Goal: Task Accomplishment & Management: Manage account settings

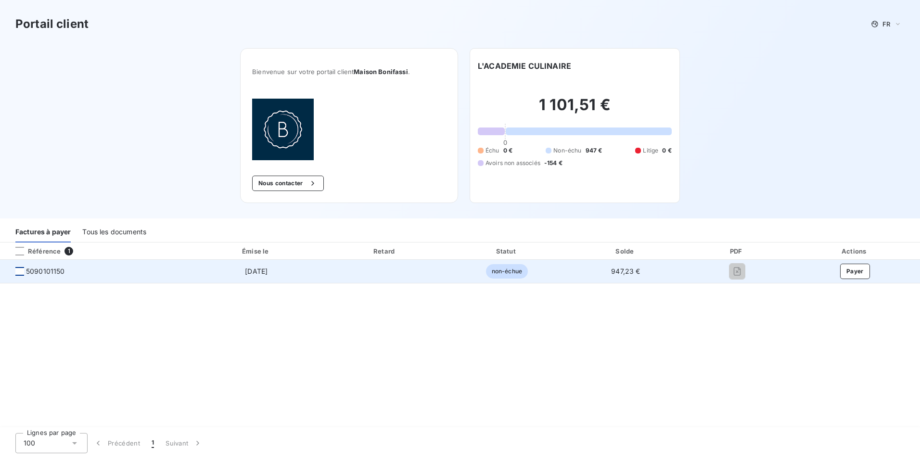
click at [24, 269] on div at bounding box center [19, 271] width 9 height 9
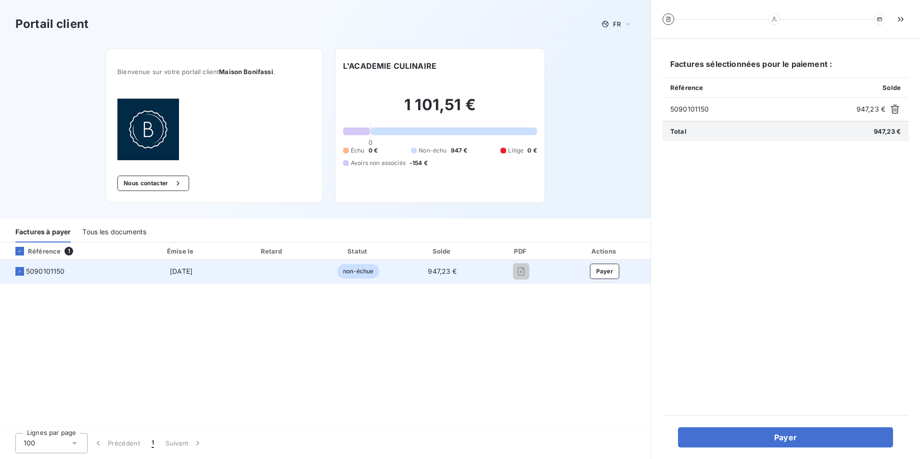
click at [14, 271] on span "5090101150" at bounding box center [67, 272] width 118 height 10
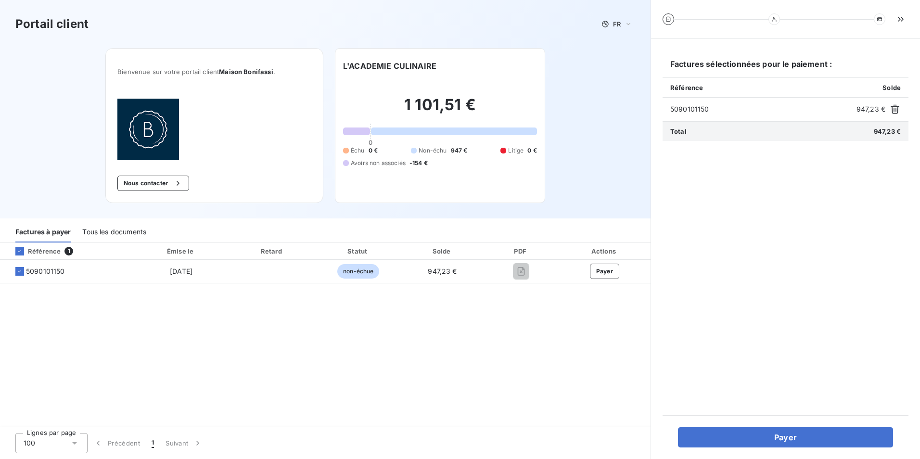
click at [194, 319] on div "Référence 1 Émise le Retard Statut Solde PDF Actions 5090101150 [DATE] non-échu…" at bounding box center [325, 336] width 651 height 186
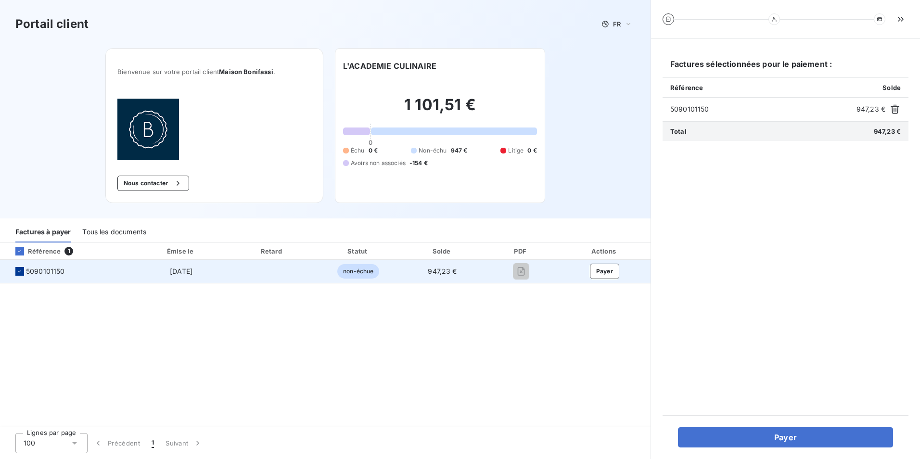
click at [19, 273] on icon at bounding box center [20, 272] width 6 height 6
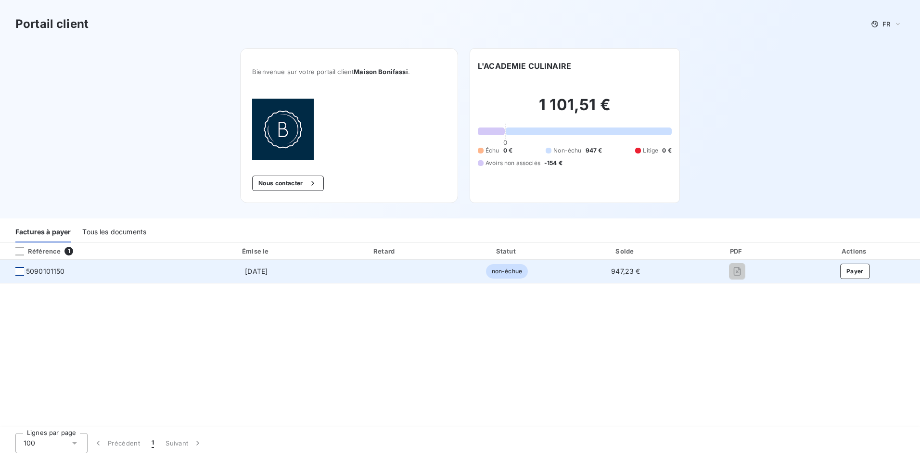
click at [98, 230] on div "Tous les documents" at bounding box center [114, 232] width 64 height 20
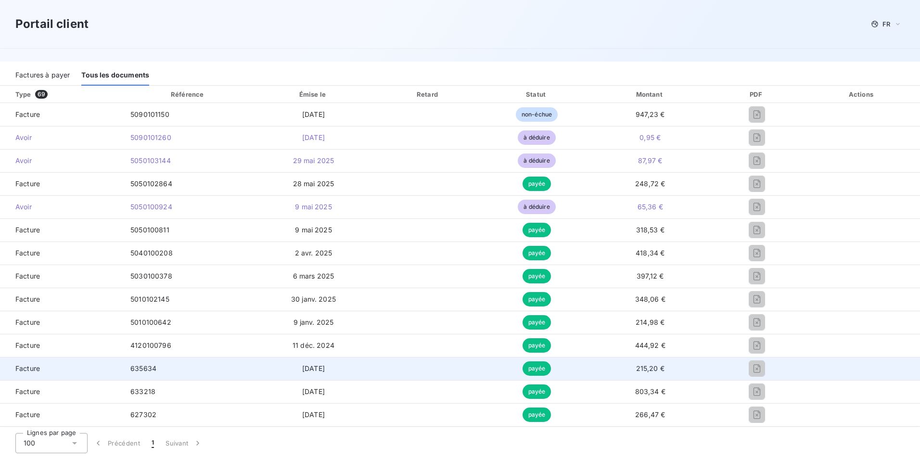
scroll to position [144, 0]
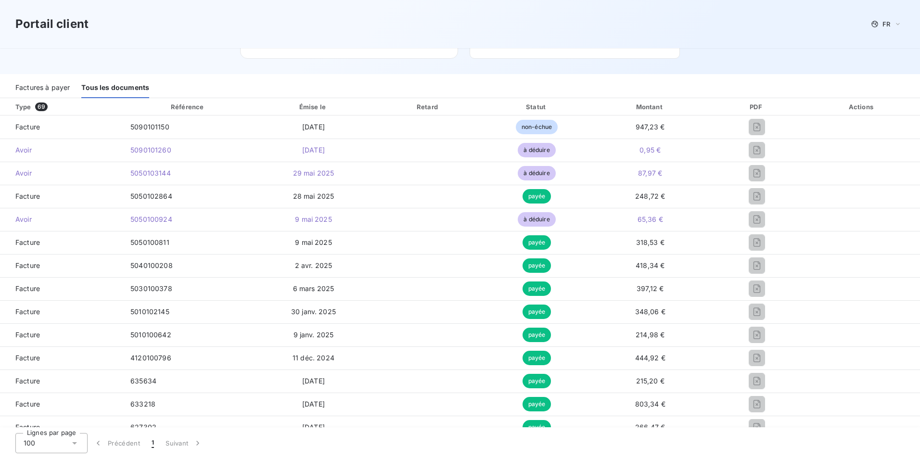
click at [37, 90] on div "Factures à payer" at bounding box center [42, 88] width 54 height 20
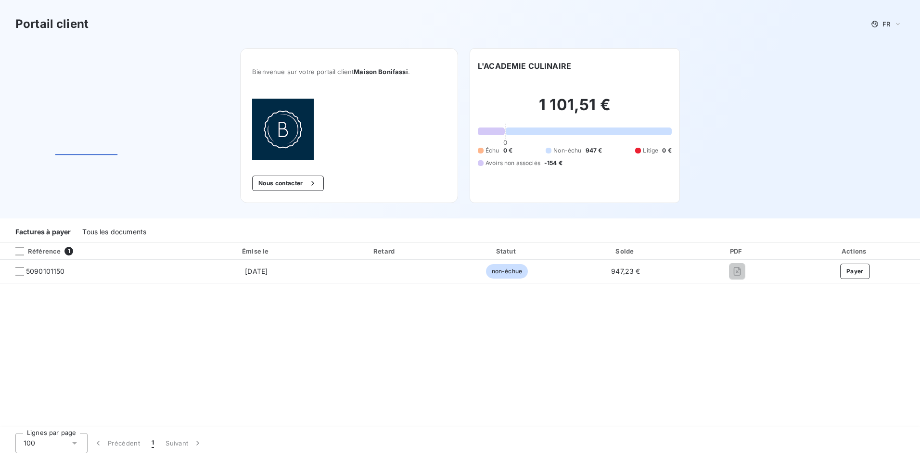
scroll to position [0, 0]
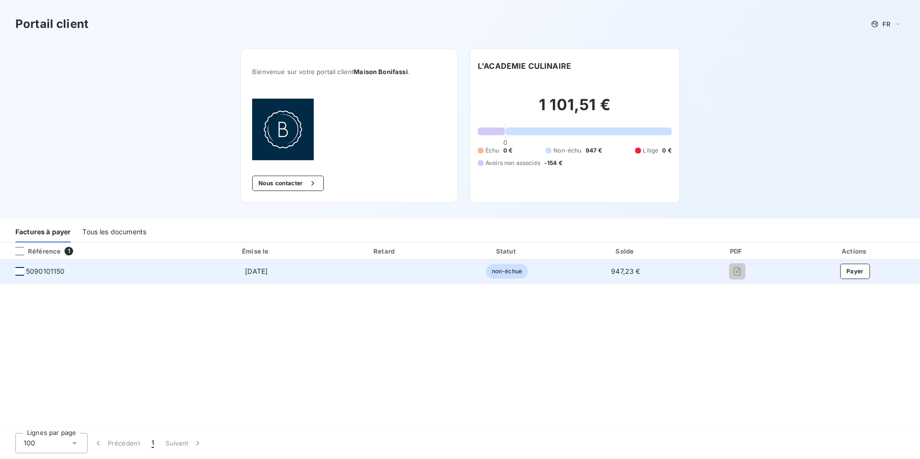
click at [16, 273] on div at bounding box center [19, 271] width 9 height 9
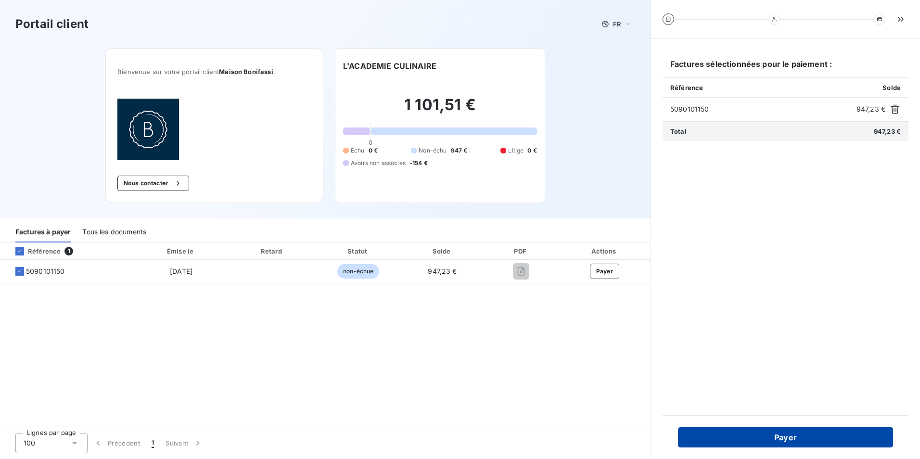
click at [750, 432] on button "Payer" at bounding box center [785, 437] width 215 height 20
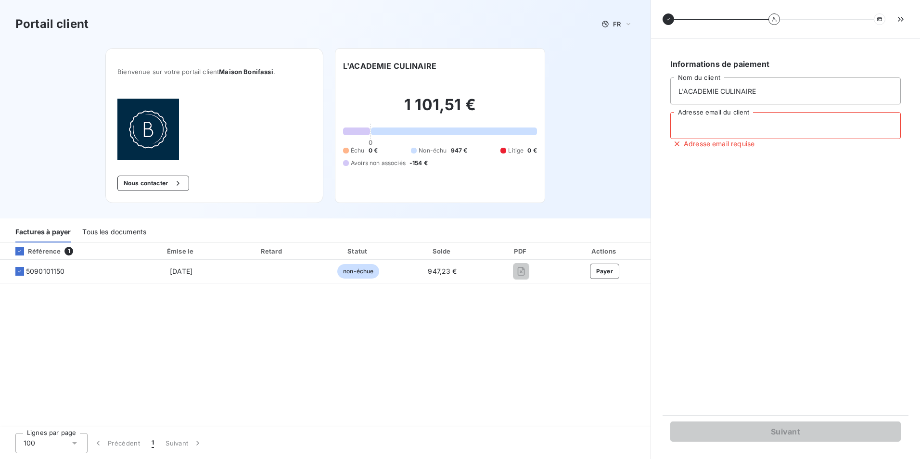
click at [704, 131] on input "Adresse email du client" at bounding box center [785, 125] width 231 height 27
type input "[PERSON_NAME][EMAIL_ADDRESS][DOMAIN_NAME]"
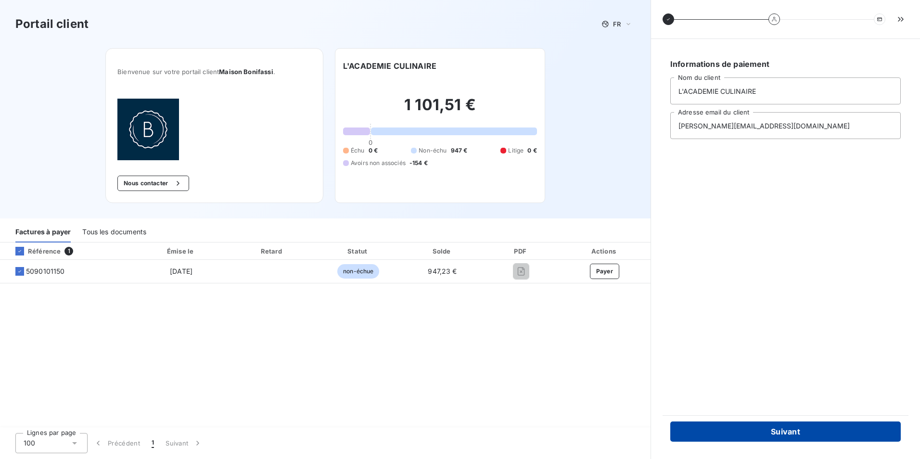
click at [750, 432] on button "Suivant" at bounding box center [785, 432] width 231 height 20
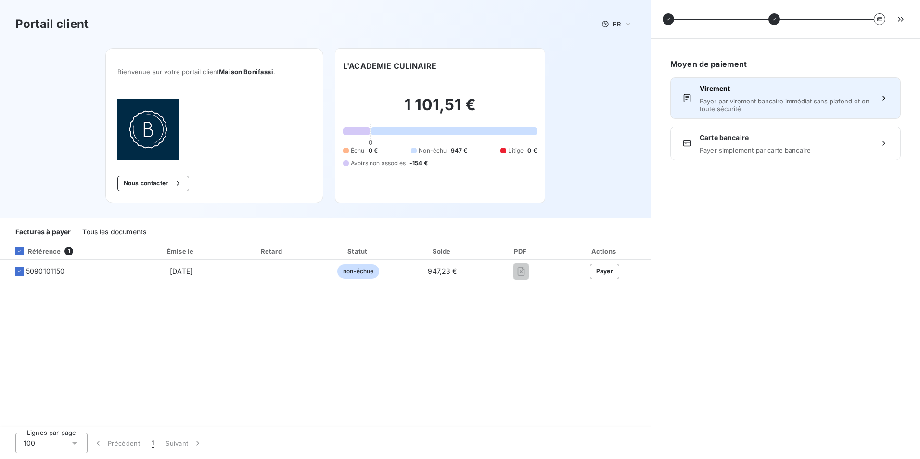
click at [824, 100] on span "Payer par virement bancaire immédiat sans plafond et en toute sécurité" at bounding box center [786, 104] width 172 height 15
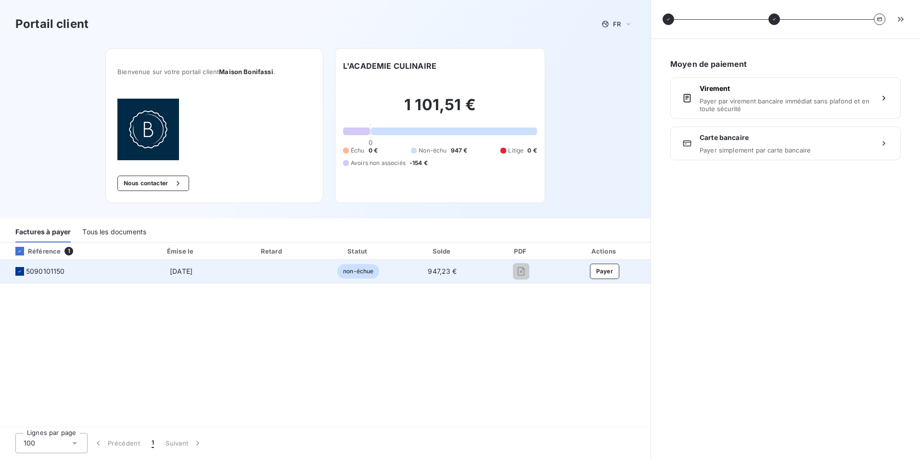
click at [15, 272] on div at bounding box center [19, 271] width 9 height 9
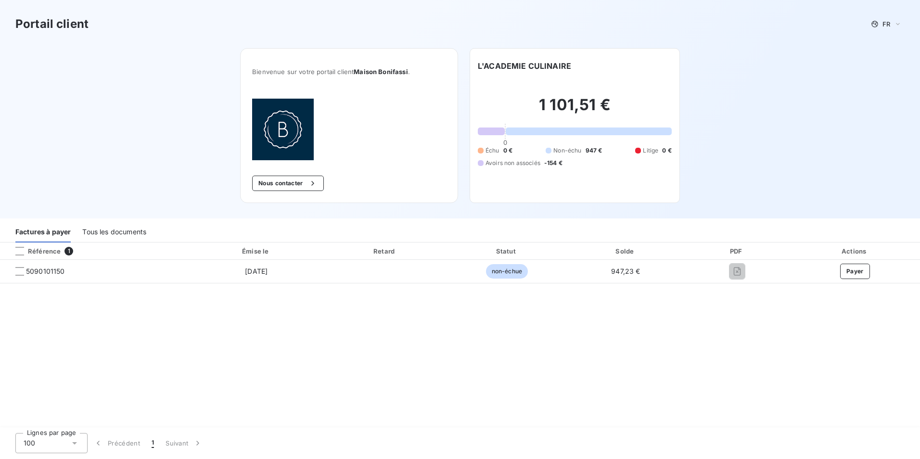
click at [115, 234] on div "Tous les documents" at bounding box center [114, 232] width 64 height 20
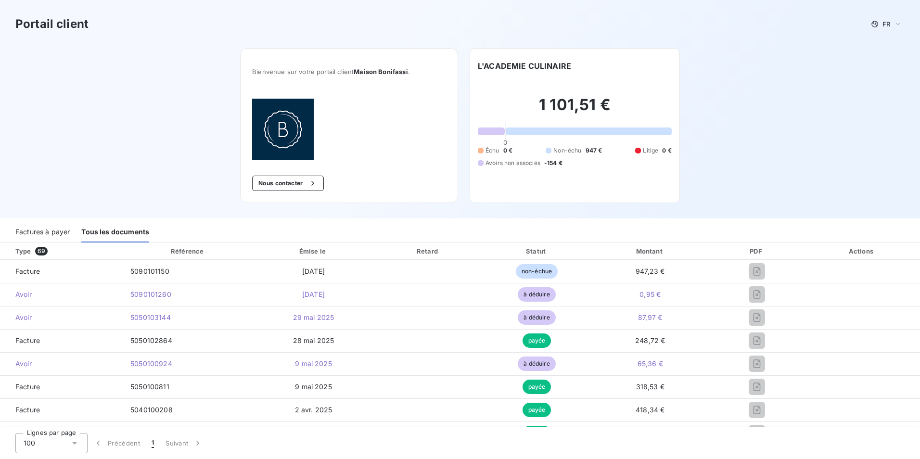
click at [50, 235] on div "Factures à payer" at bounding box center [42, 232] width 54 height 20
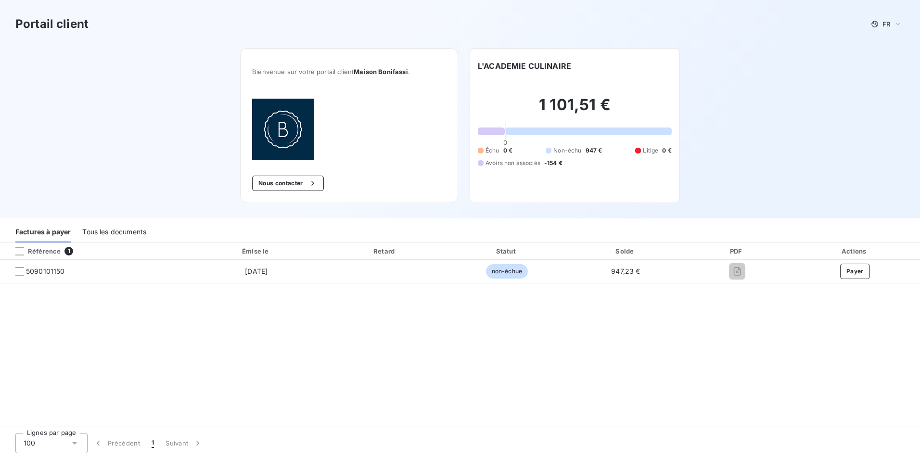
click at [222, 342] on div "Référence 1 Émise le Retard Statut Solde PDF Actions 5090101150 [DATE] non-échu…" at bounding box center [460, 336] width 920 height 186
click at [120, 234] on div "Tous les documents" at bounding box center [114, 232] width 64 height 20
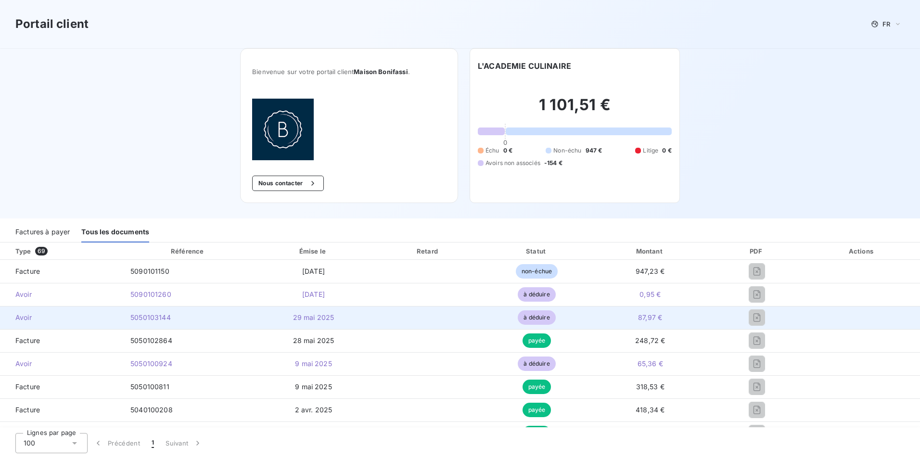
scroll to position [144, 0]
